Goal: Transaction & Acquisition: Purchase product/service

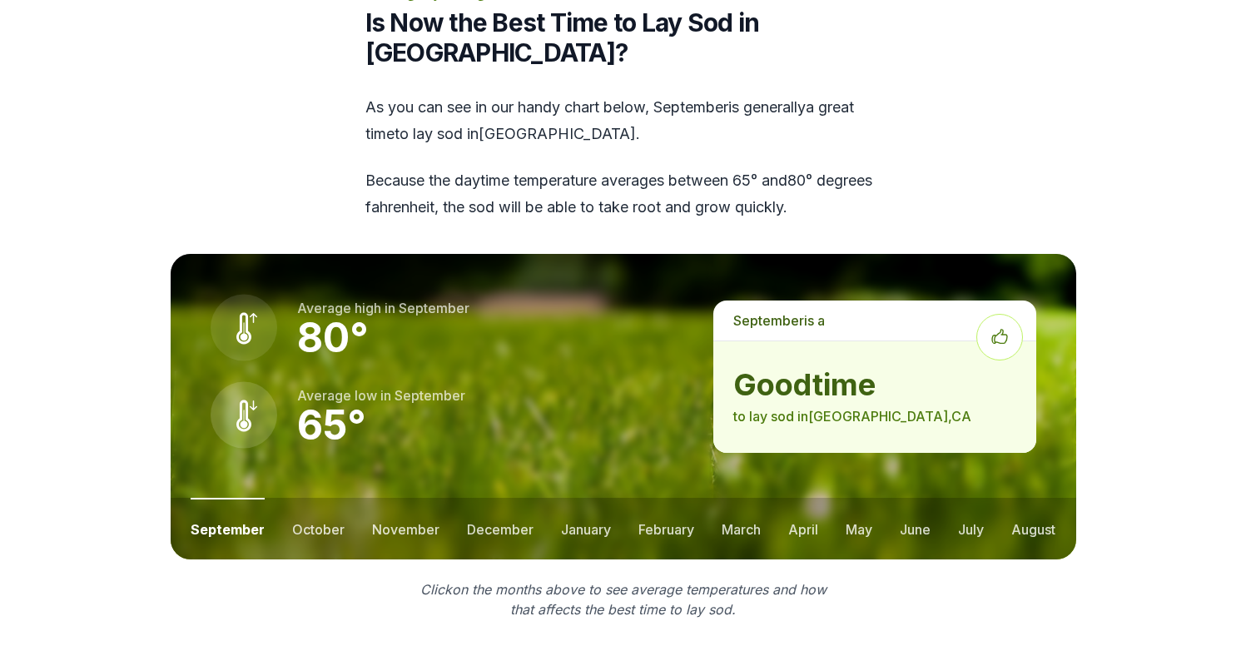
scroll to position [2424, 0]
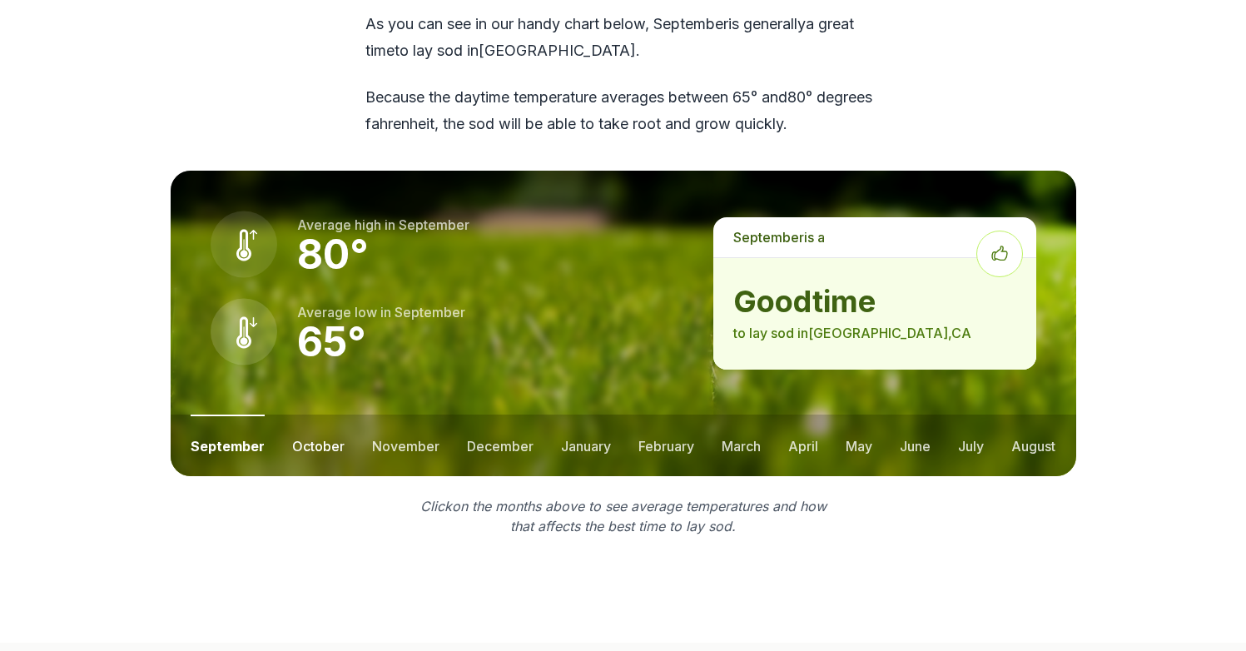
click at [323, 414] on button "october" at bounding box center [318, 445] width 52 height 62
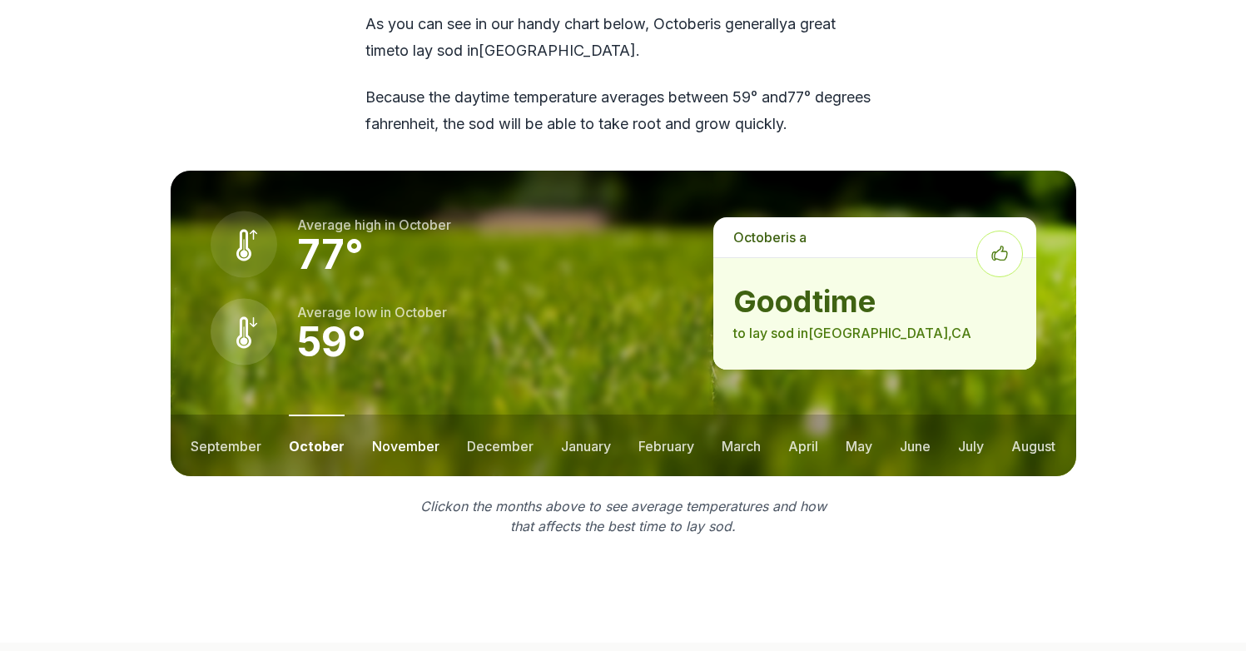
click at [375, 414] on button "november" at bounding box center [405, 445] width 67 height 62
drag, startPoint x: 475, startPoint y: 359, endPoint x: 547, endPoint y: 353, distance: 71.8
click at [475, 414] on button "december" at bounding box center [498, 445] width 67 height 62
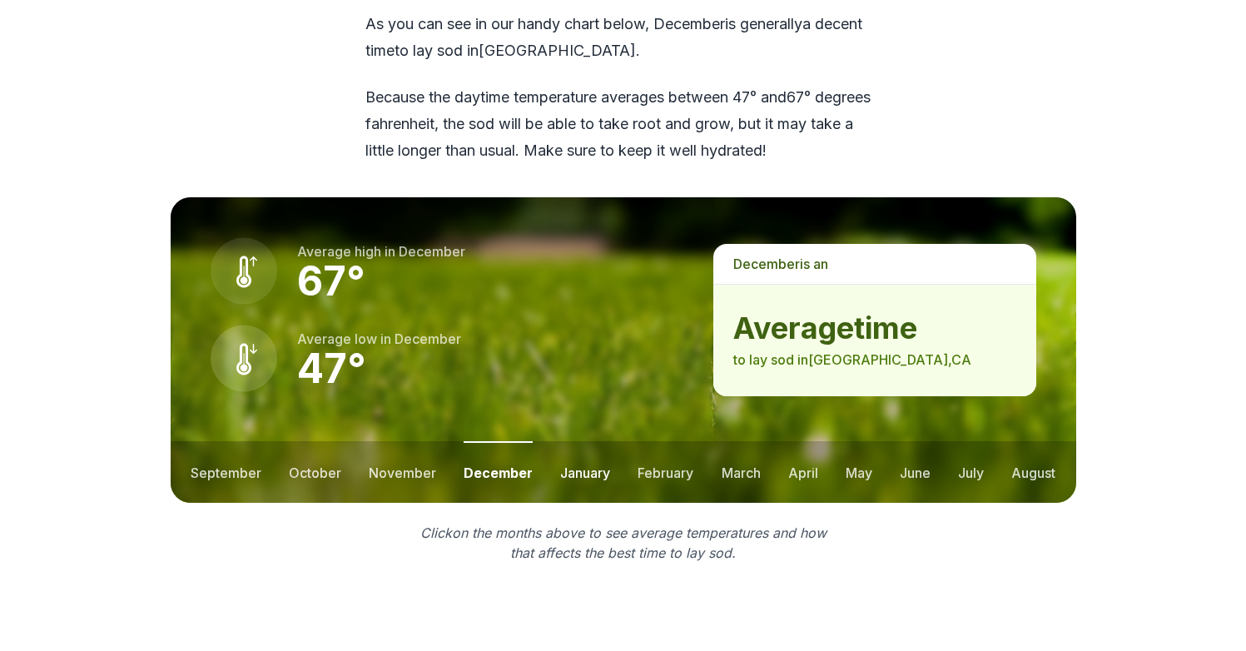
click at [599, 441] on button "january" at bounding box center [585, 472] width 50 height 62
click at [673, 441] on button "february" at bounding box center [668, 472] width 56 height 62
click at [756, 441] on button "march" at bounding box center [741, 472] width 39 height 62
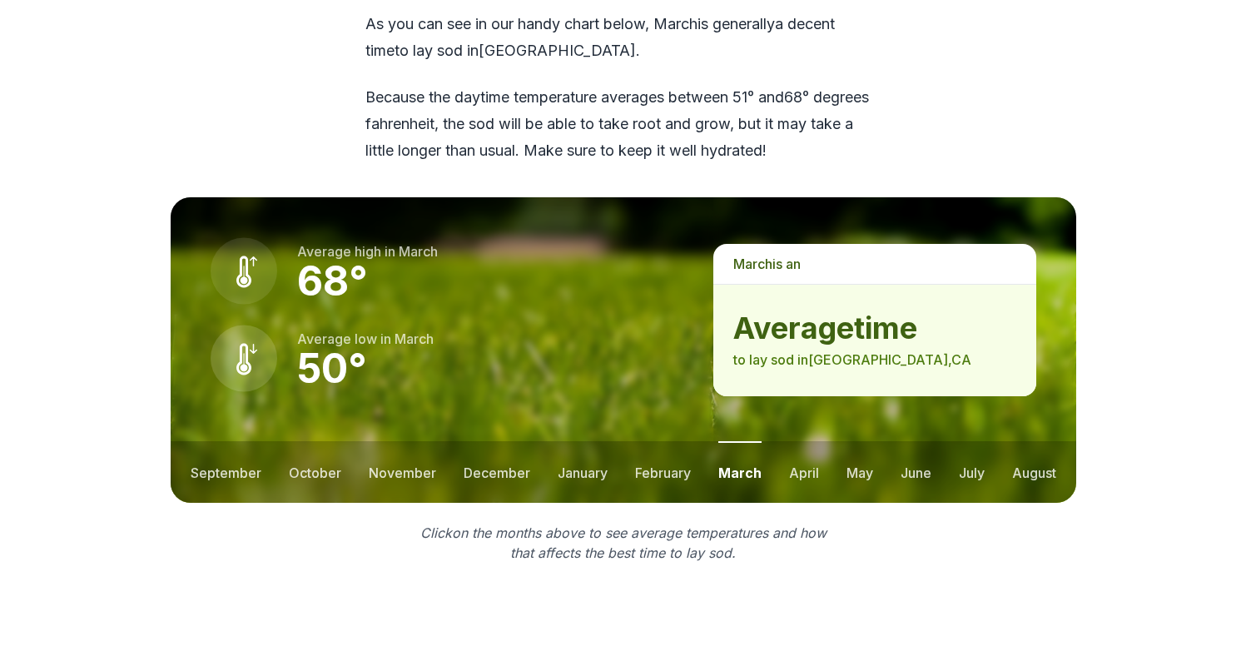
click at [833, 441] on ul "september october november december january february march april may june july …" at bounding box center [623, 472] width 905 height 62
click at [870, 441] on ul "september october november december january february march april may june july …" at bounding box center [623, 472] width 905 height 62
drag, startPoint x: 862, startPoint y: 392, endPoint x: 894, endPoint y: 390, distance: 31.7
click at [862, 441] on button "may" at bounding box center [859, 472] width 27 height 62
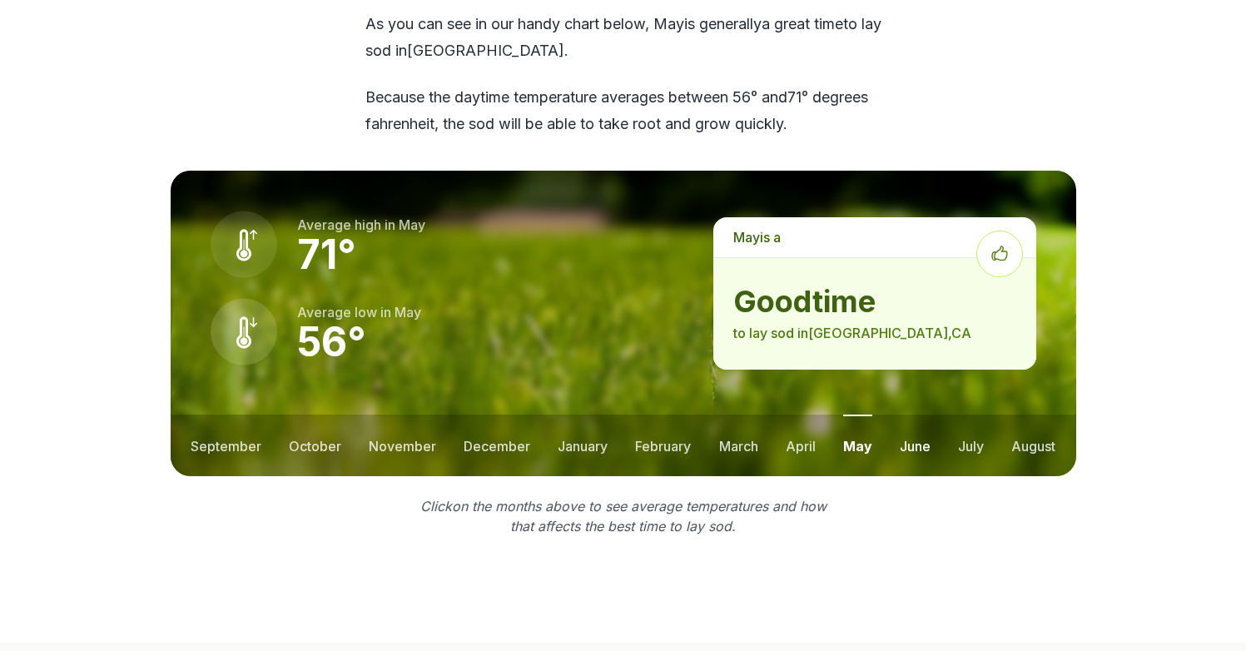
click at [907, 414] on button "june" at bounding box center [915, 445] width 31 height 62
drag, startPoint x: 969, startPoint y: 361, endPoint x: 994, endPoint y: 360, distance: 25.0
click at [969, 414] on button "july" at bounding box center [971, 445] width 26 height 62
click at [1011, 414] on button "august" at bounding box center [1033, 445] width 44 height 62
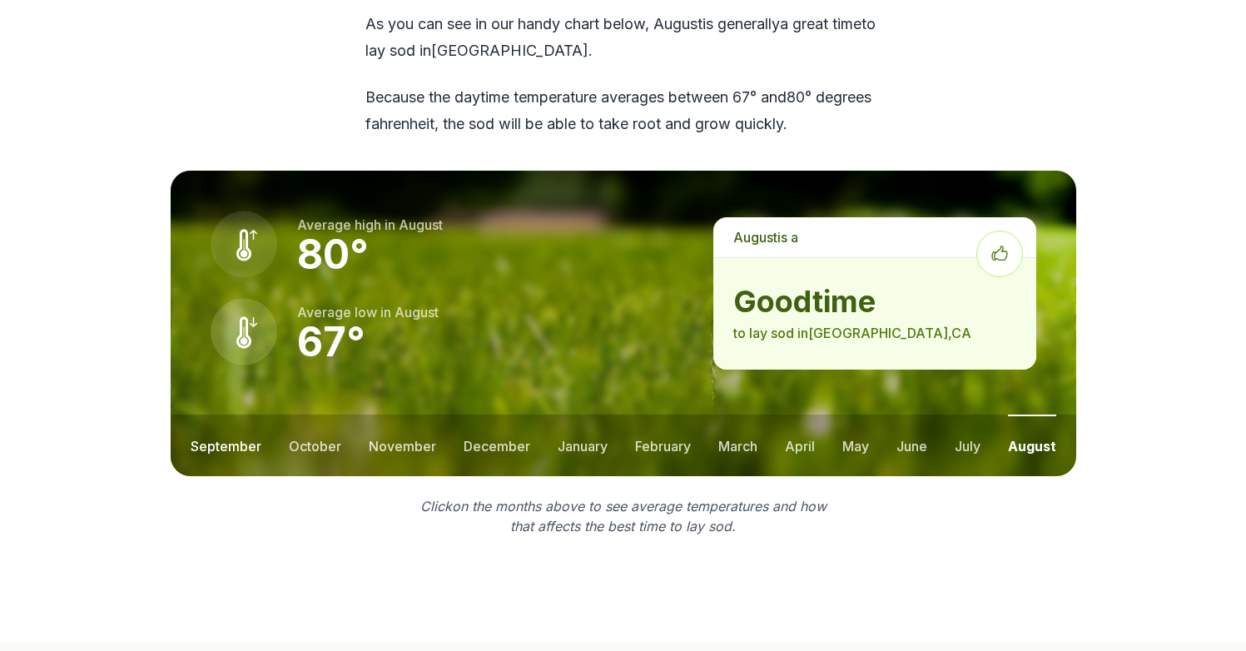
click at [241, 414] on button "september" at bounding box center [226, 445] width 71 height 62
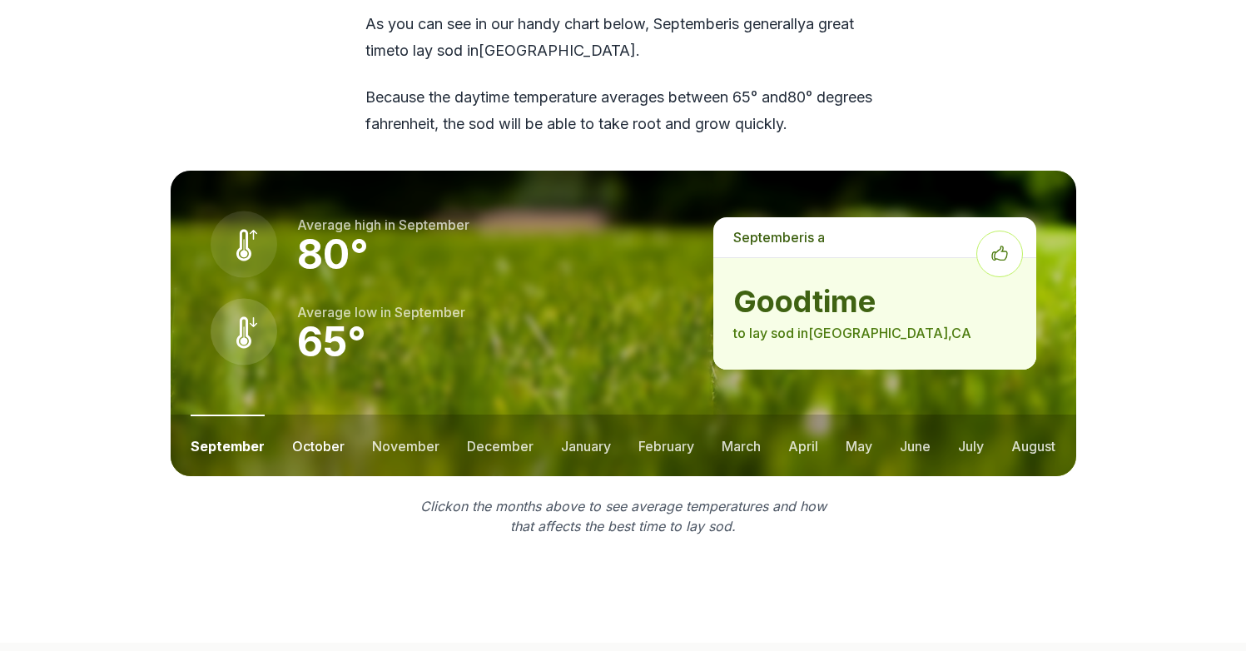
click at [317, 414] on button "october" at bounding box center [318, 445] width 52 height 62
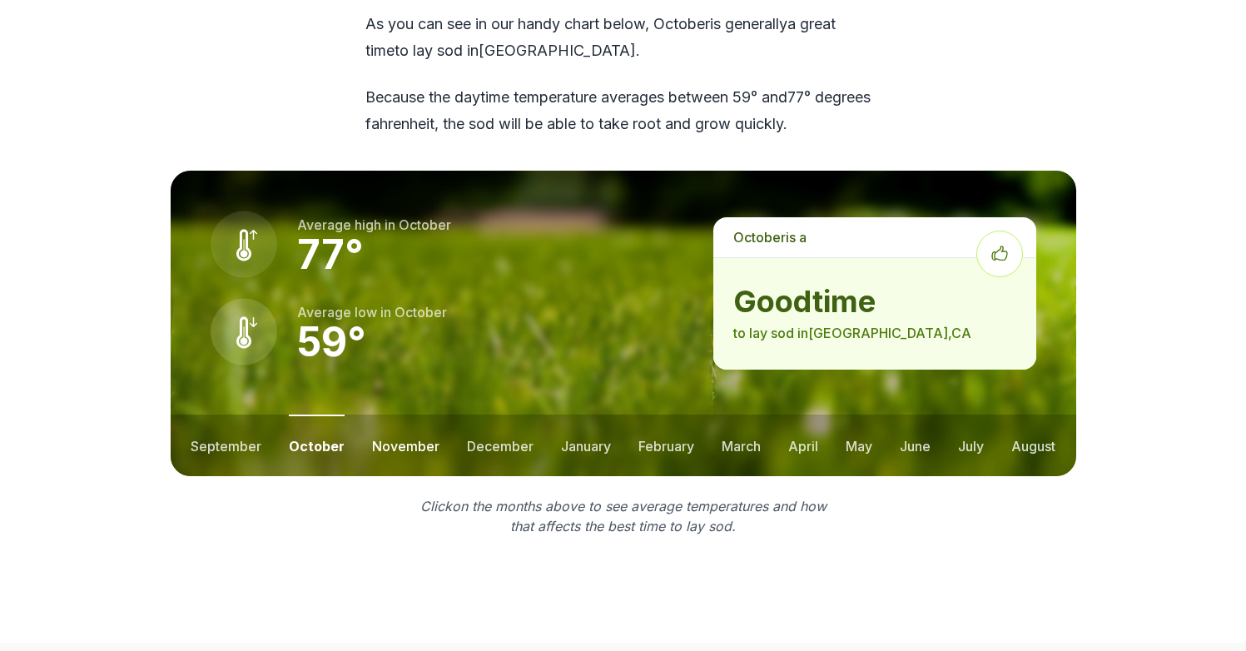
click at [399, 414] on button "november" at bounding box center [405, 445] width 67 height 62
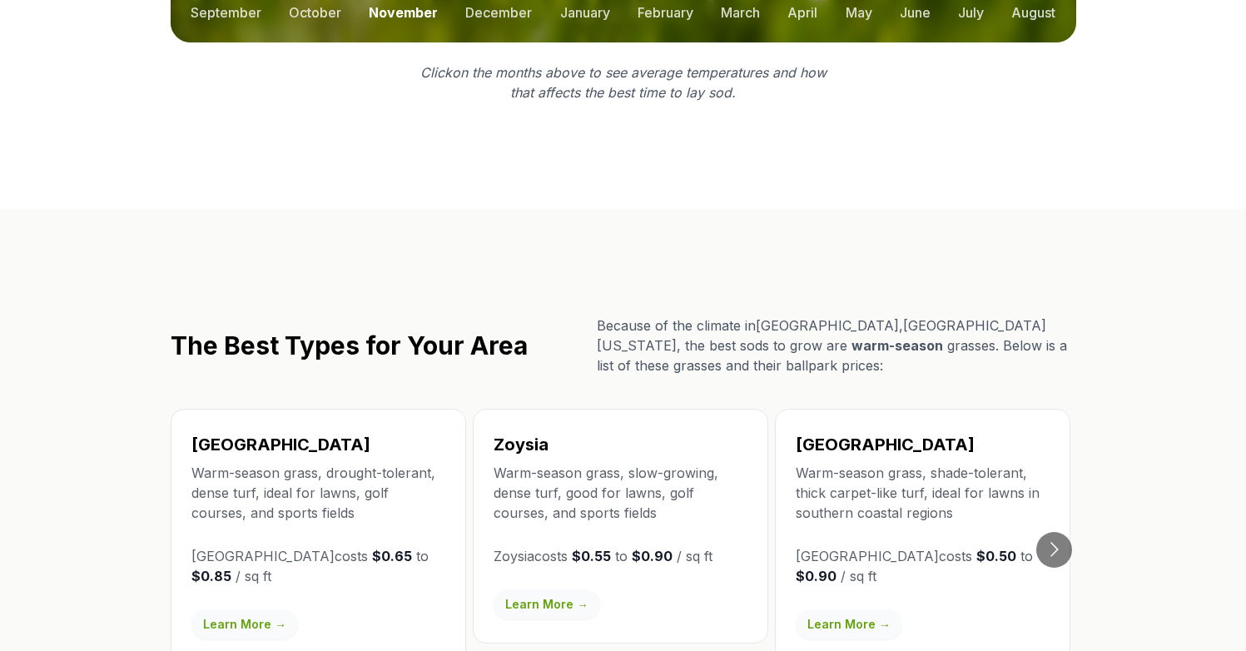
scroll to position [2859, 0]
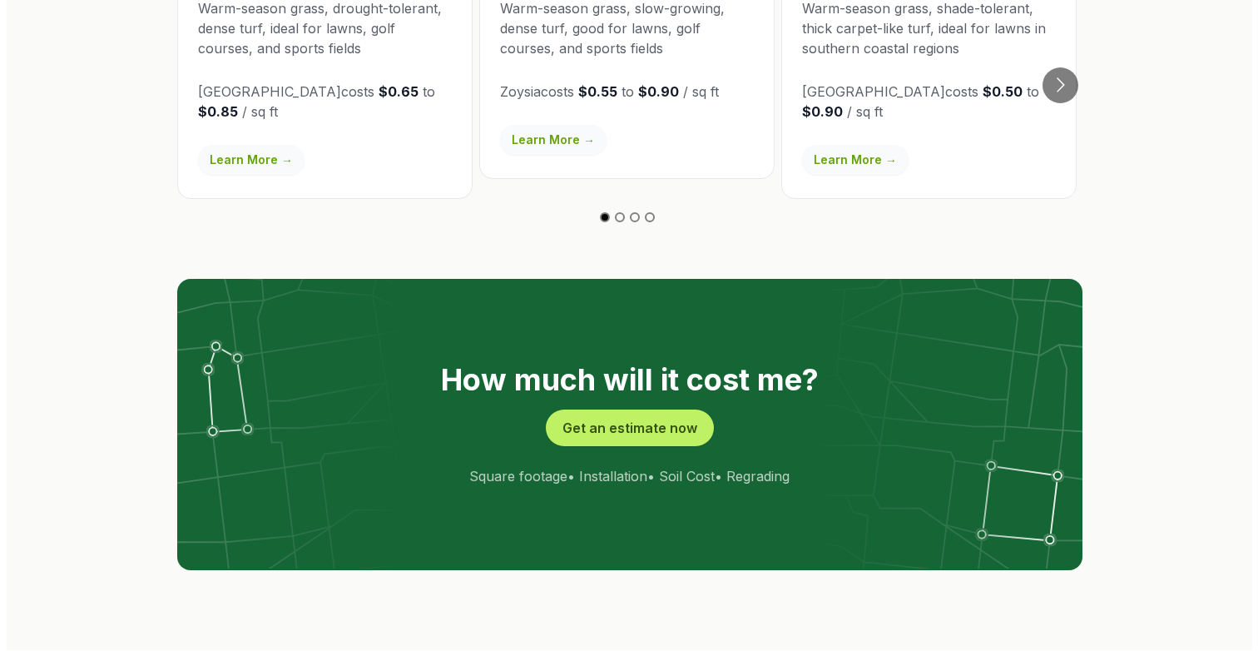
scroll to position [3319, 0]
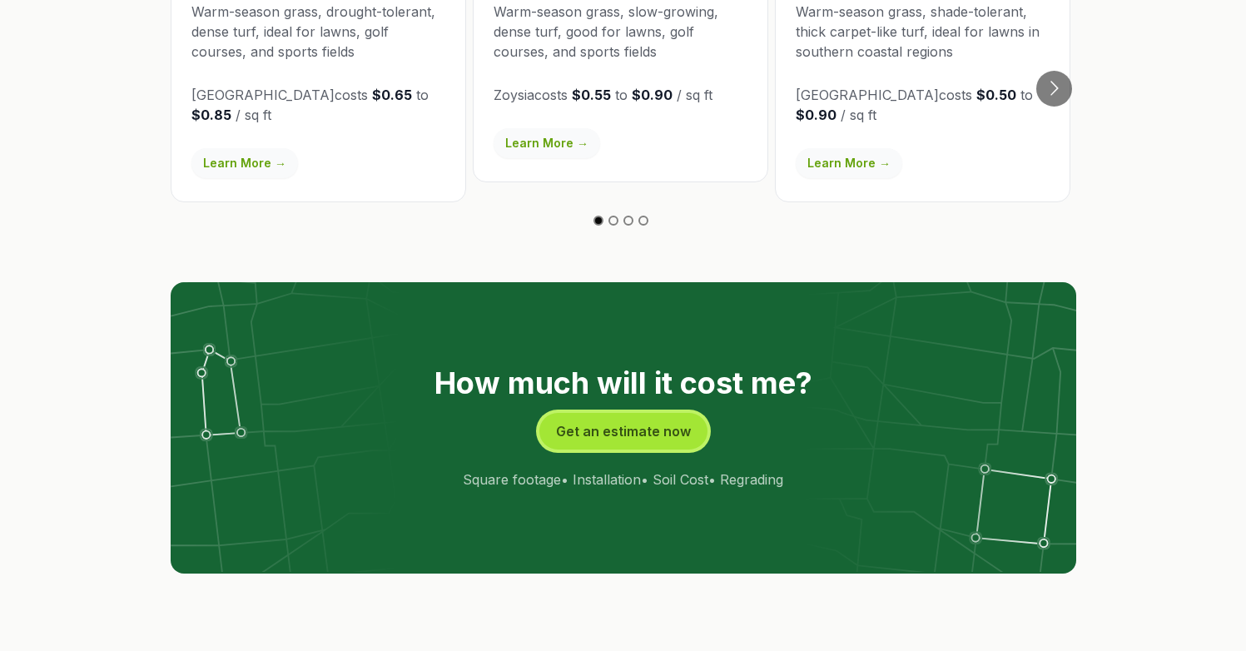
click at [589, 413] on button "Get an estimate now" at bounding box center [623, 431] width 168 height 37
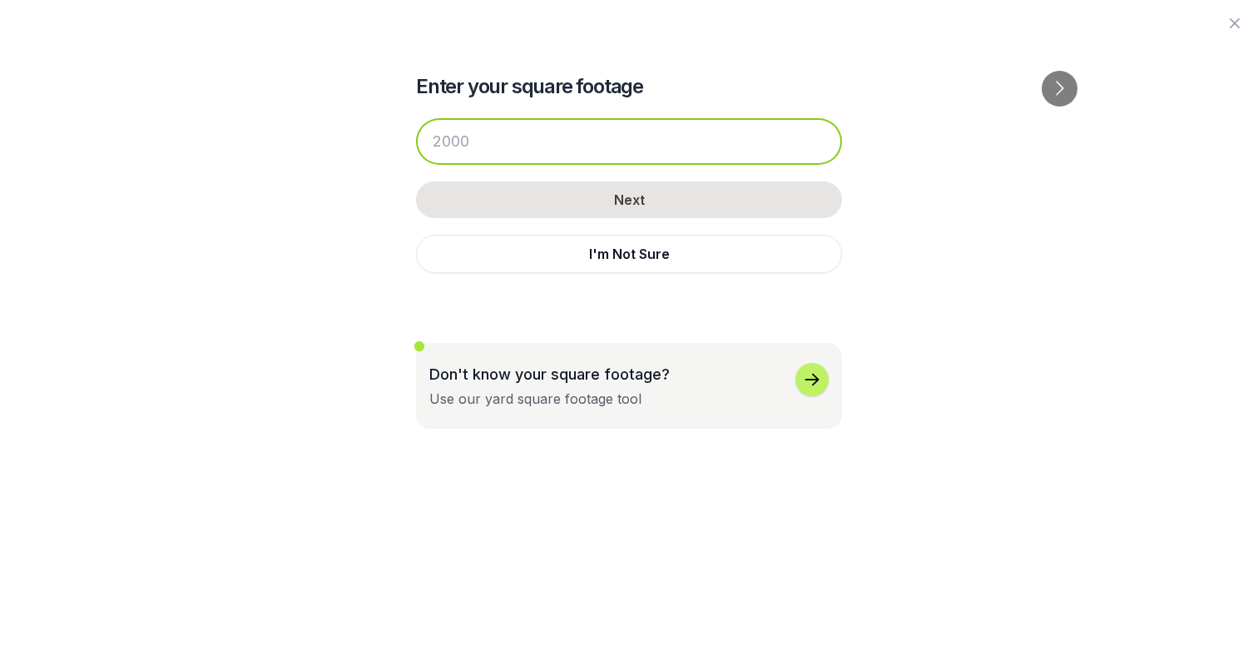
click at [507, 136] on input "number" at bounding box center [629, 141] width 426 height 47
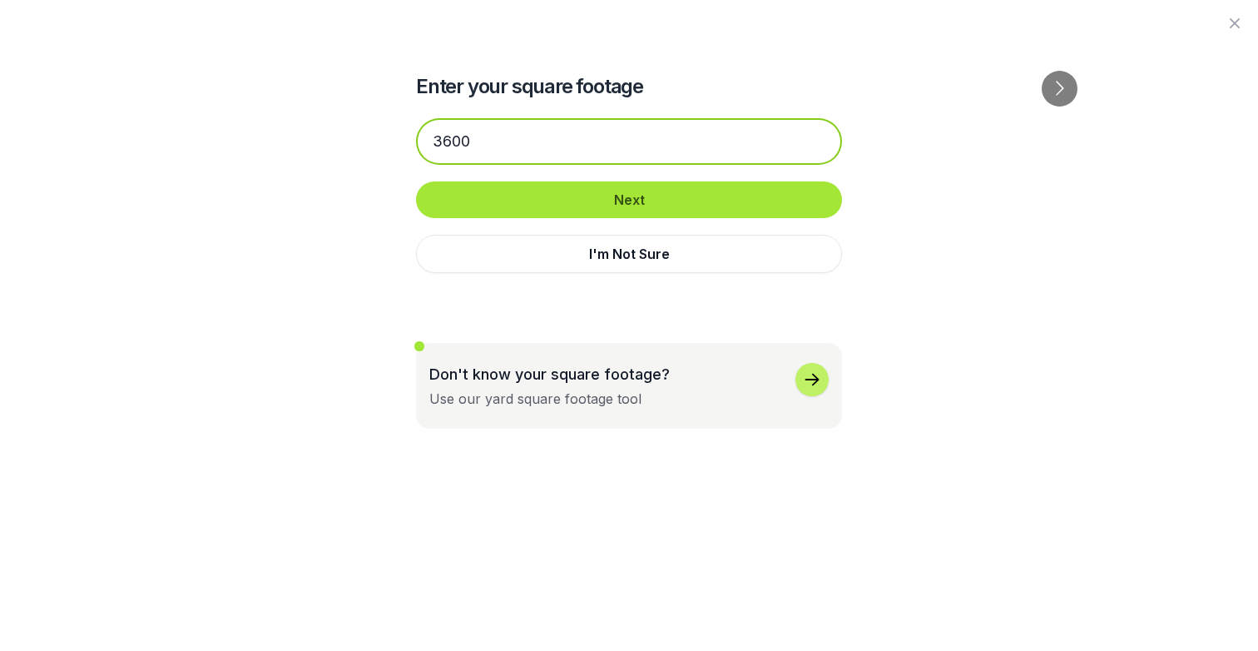
type input "3600"
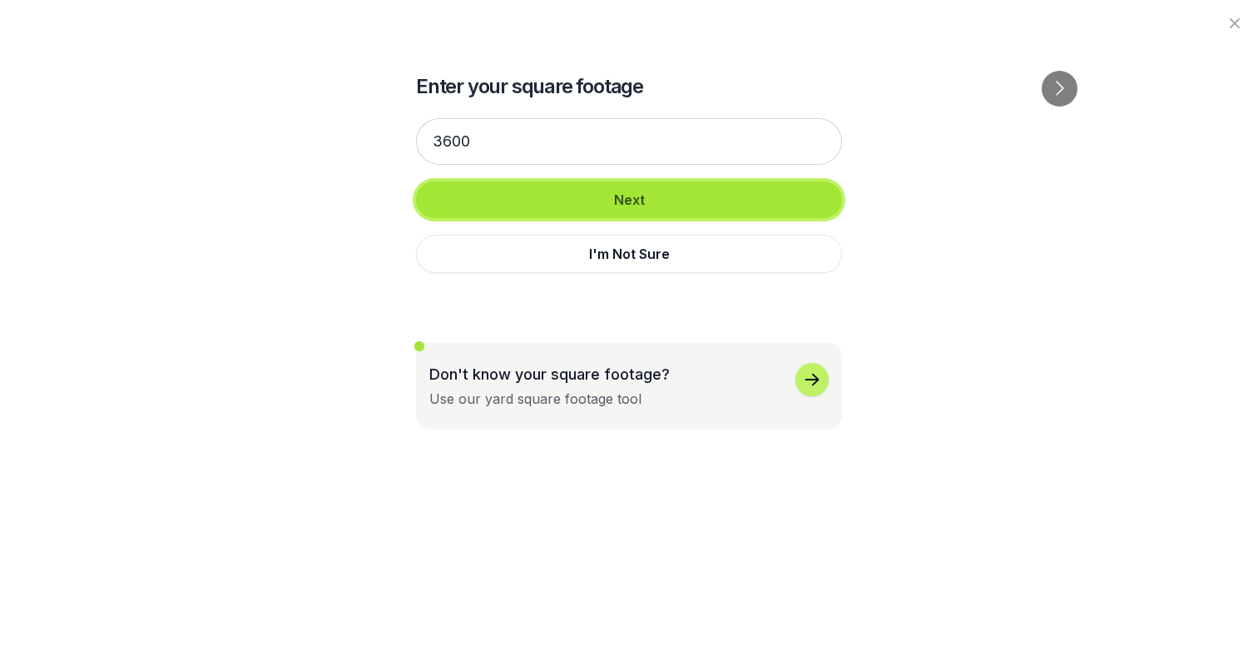
click at [563, 191] on button "Next" at bounding box center [629, 199] width 426 height 37
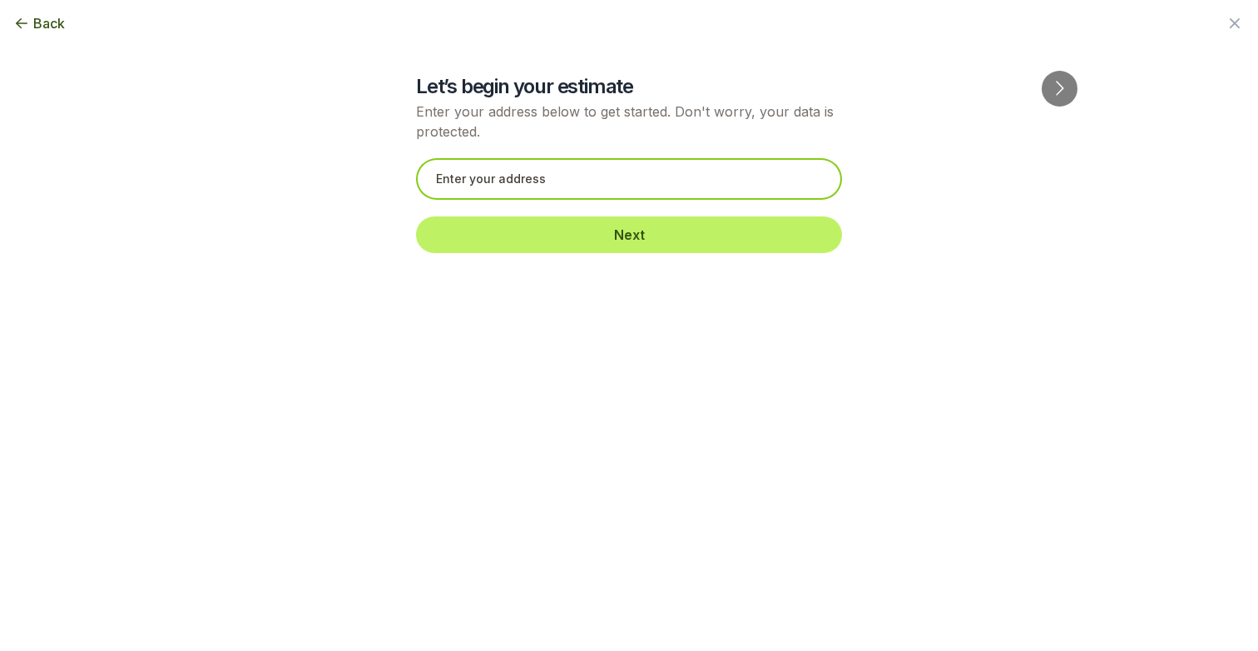
click at [539, 178] on input "text" at bounding box center [629, 179] width 426 height 42
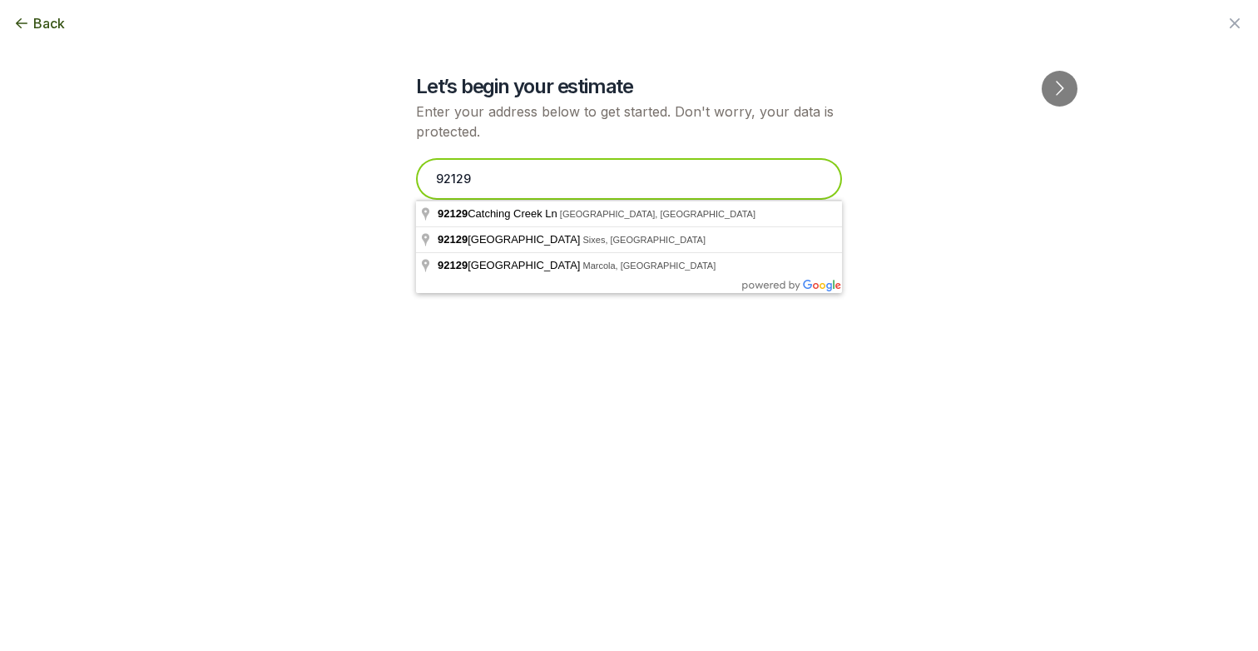
click at [548, 179] on input "92129" at bounding box center [629, 179] width 426 height 42
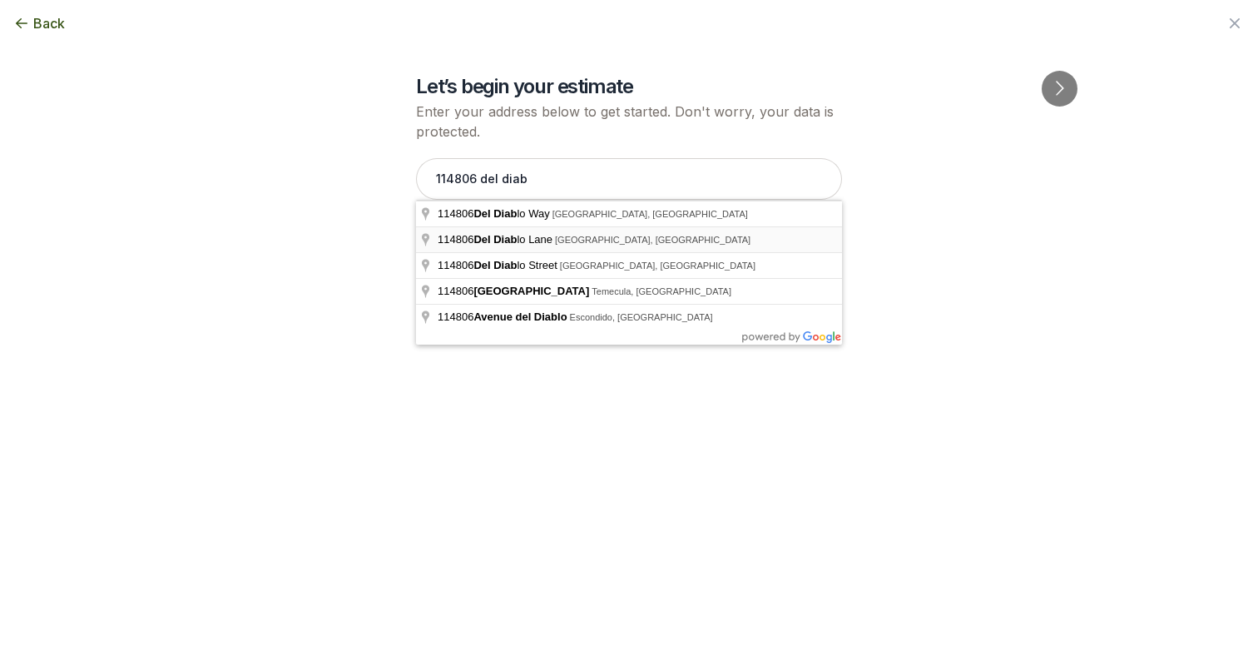
type input "114806 Del Diablo Lane, San Diego, CA"
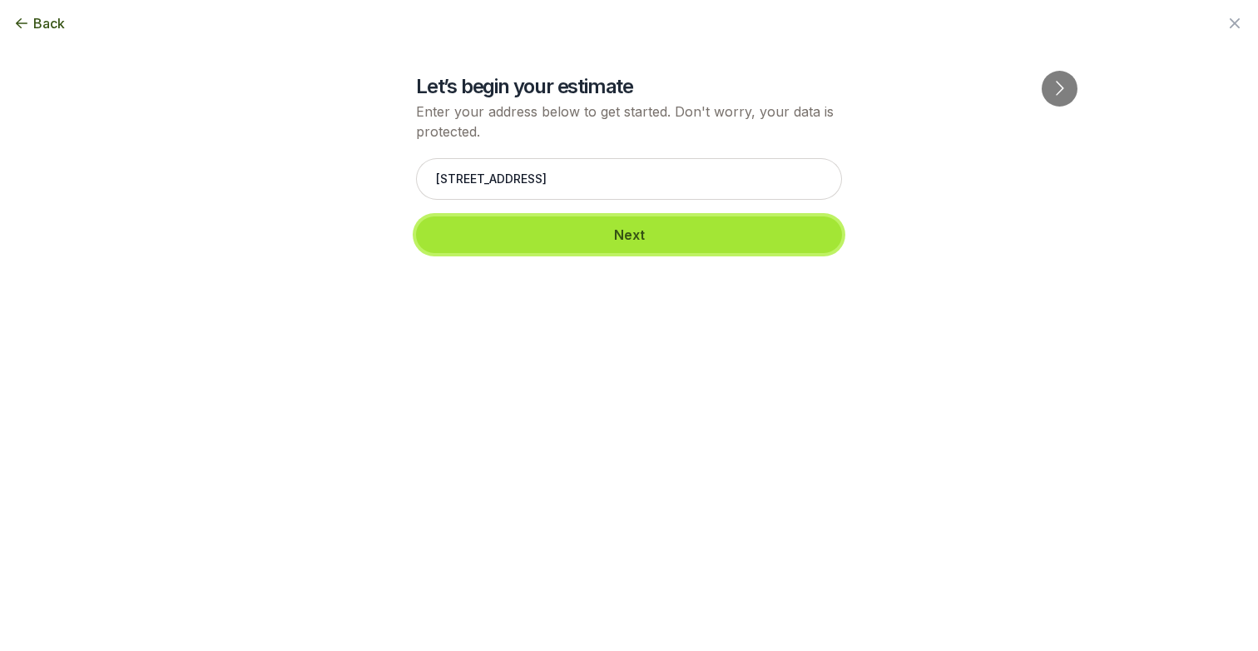
click at [553, 240] on button "Next" at bounding box center [629, 234] width 426 height 37
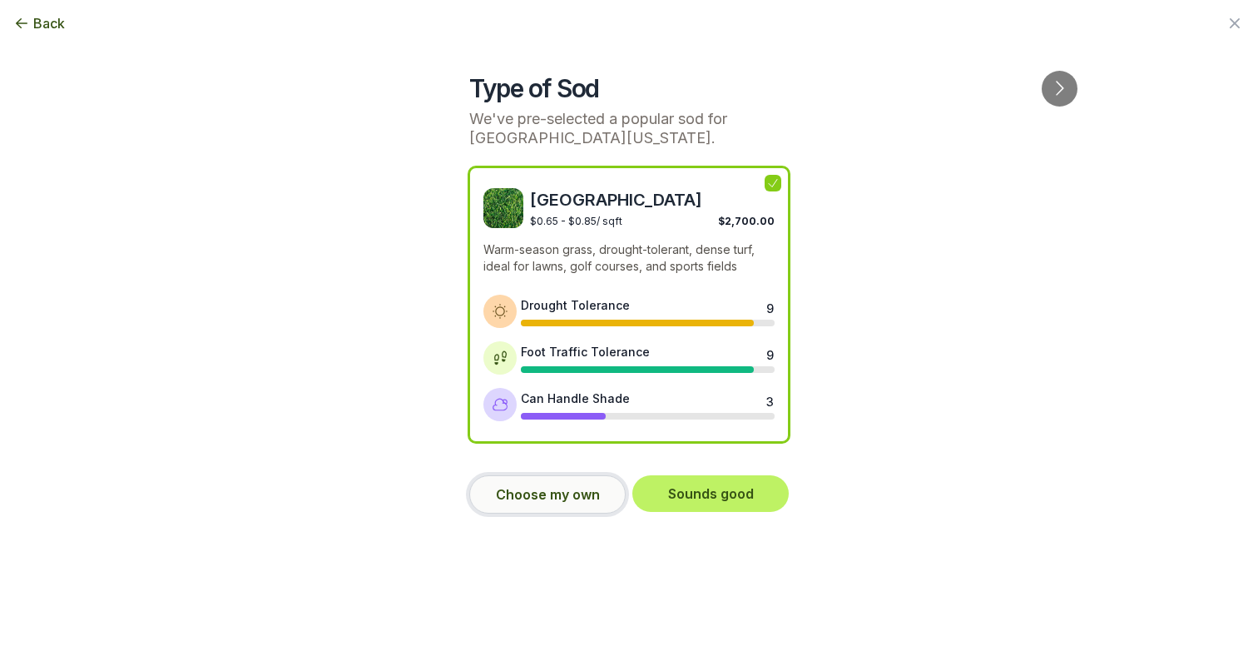
click at [563, 497] on button "Choose my own" at bounding box center [547, 494] width 156 height 38
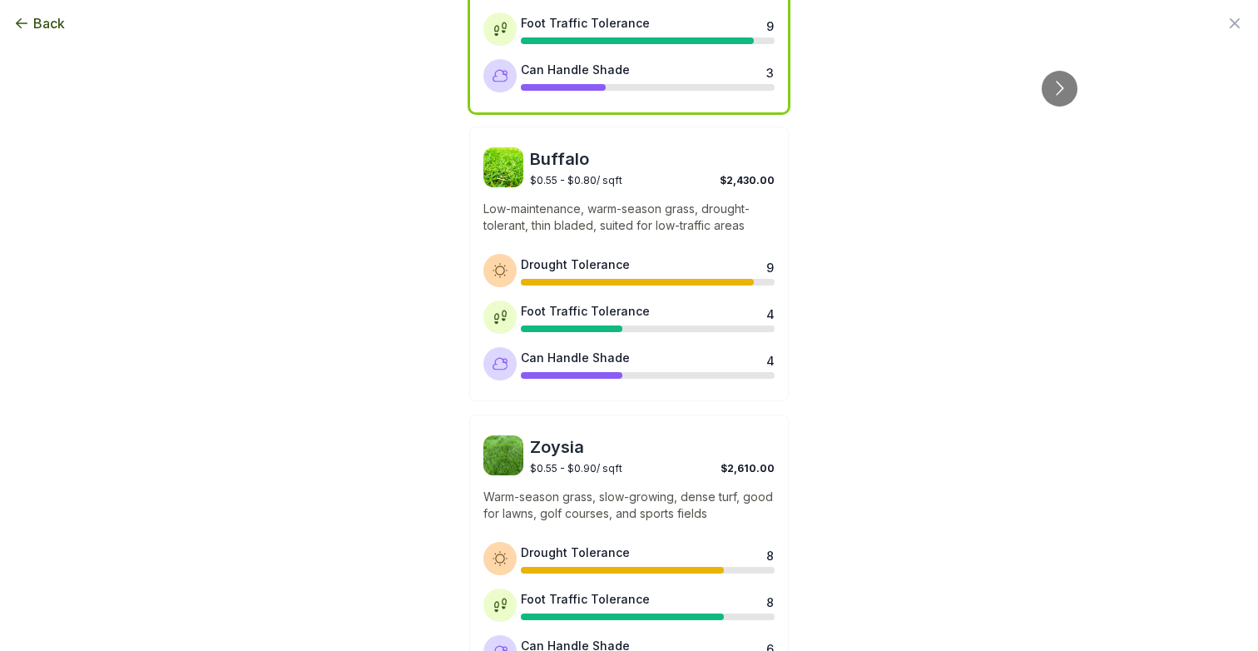
scroll to position [0, 0]
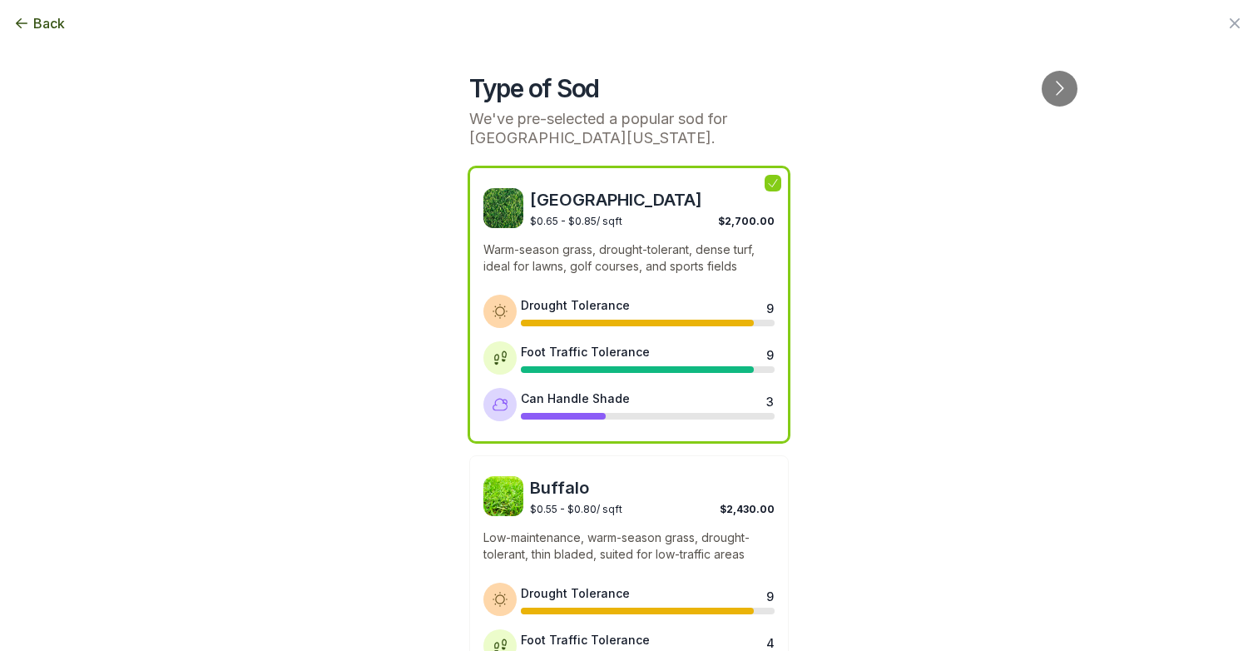
click at [666, 246] on p "Warm-season grass, drought-tolerant, dense turf, ideal for lawns, golf courses,…" at bounding box center [629, 257] width 291 height 33
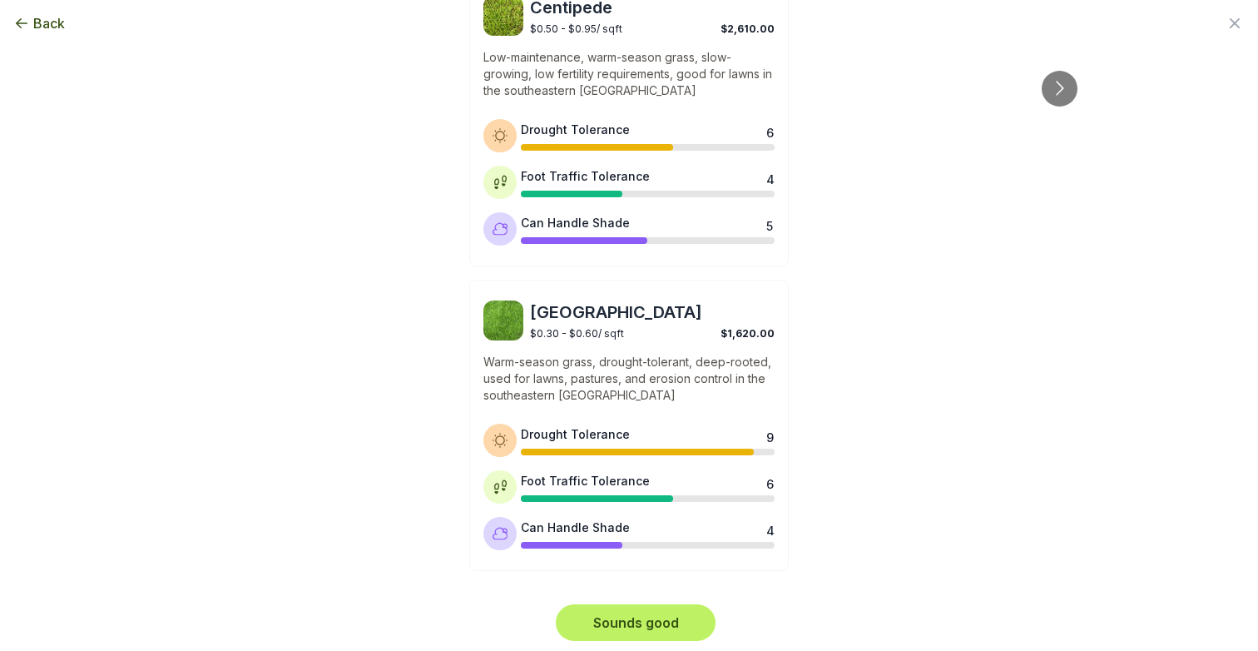
scroll to position [1347, 0]
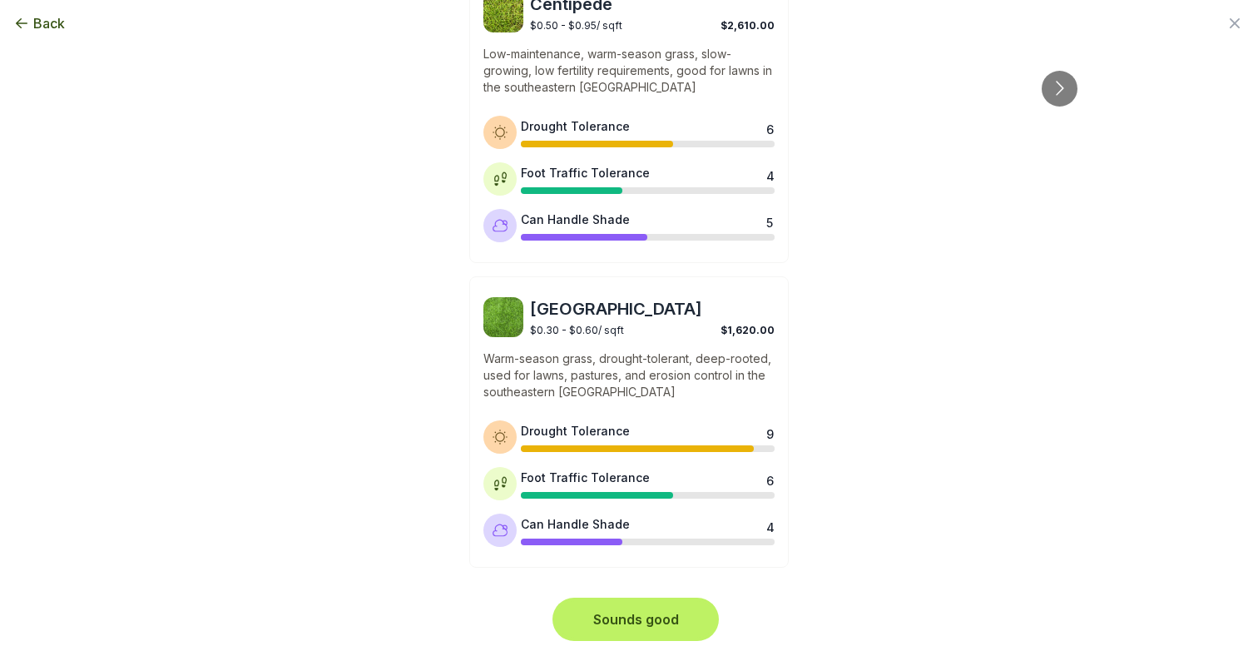
click at [664, 618] on button "Sounds good" at bounding box center [636, 619] width 160 height 37
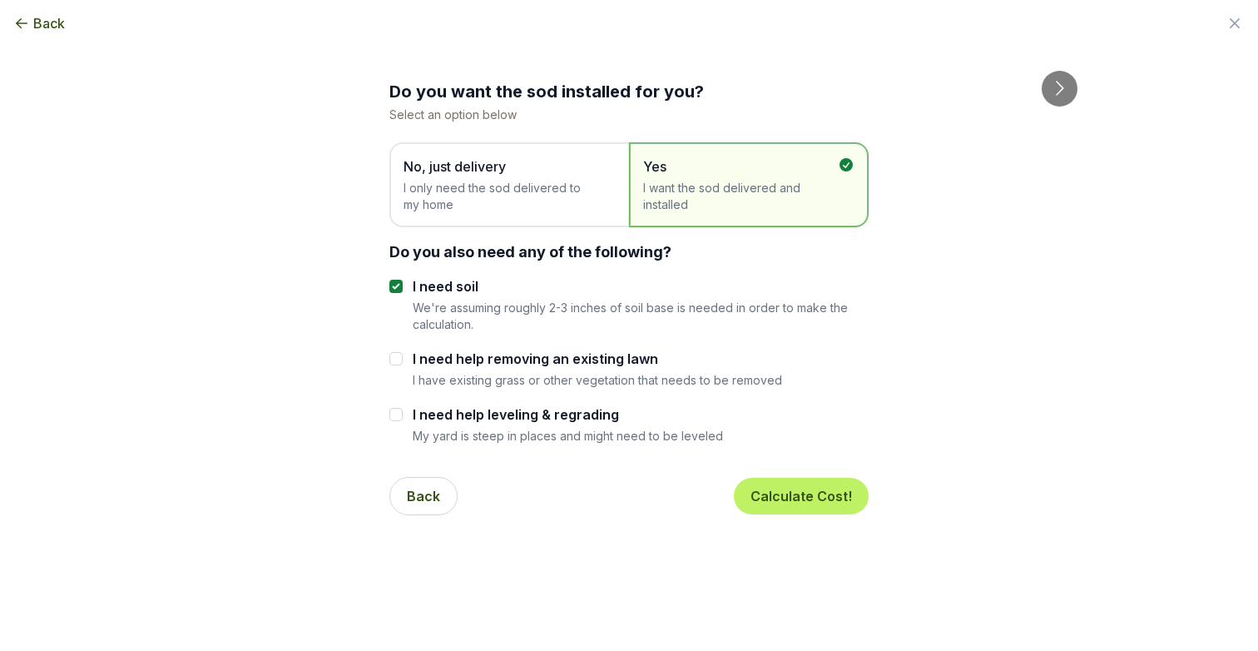
click at [464, 203] on span "I only need the sod delivered to my home" at bounding box center [501, 196] width 195 height 33
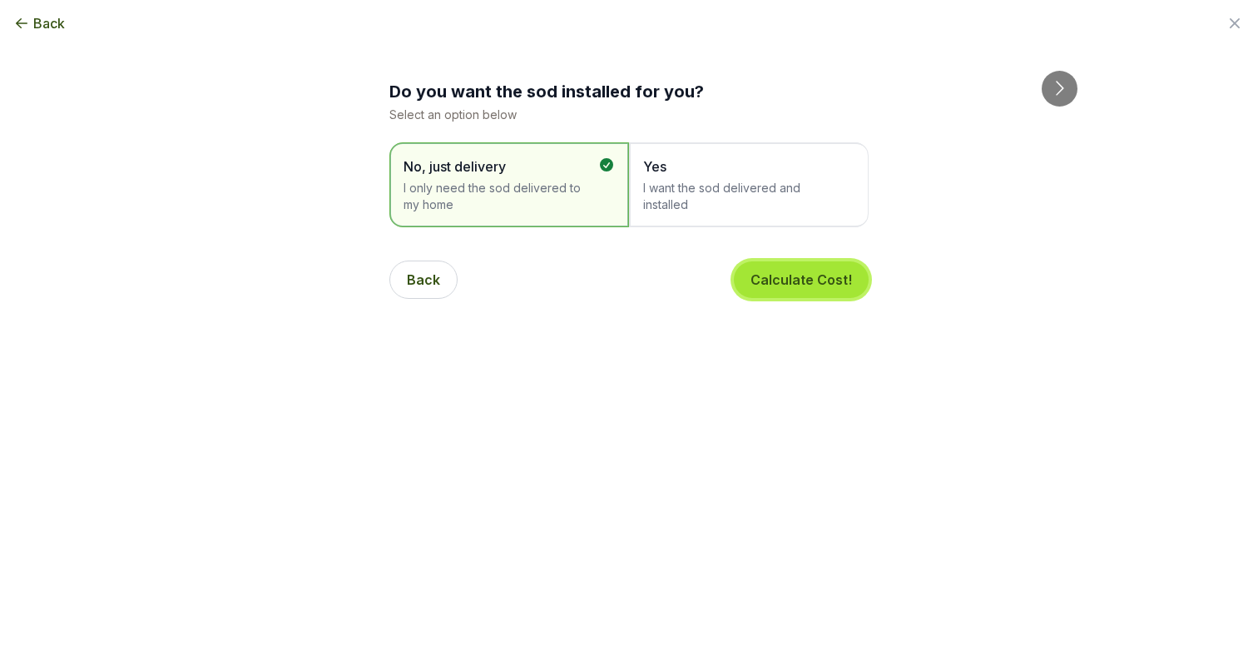
click at [788, 283] on button "Calculate Cost!" at bounding box center [801, 279] width 135 height 37
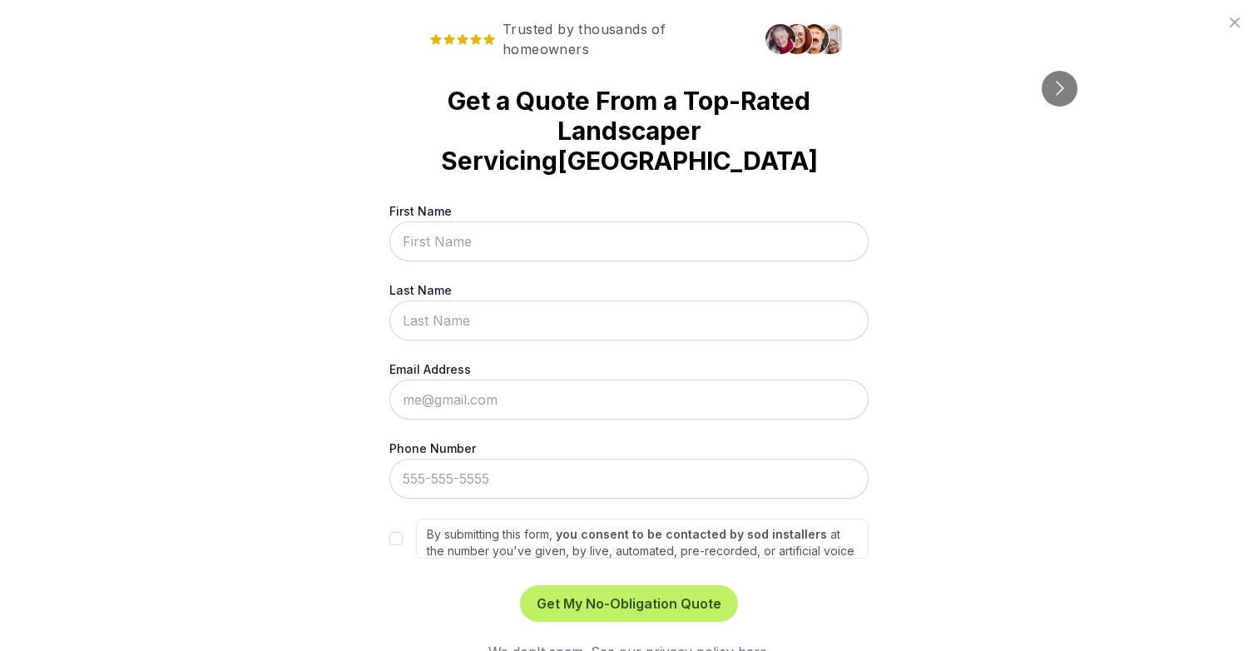
scroll to position [2, 0]
